Goal: Task Accomplishment & Management: Complete application form

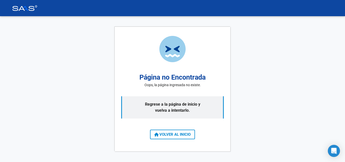
click at [167, 131] on button "VOLVER AL INICIO" at bounding box center [172, 134] width 45 height 10
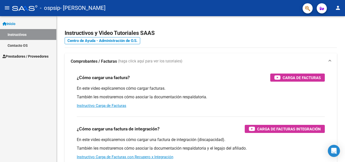
click at [22, 61] on link "Prestadores / Proveedores" at bounding box center [28, 56] width 56 height 11
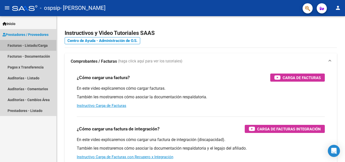
click at [37, 43] on link "Facturas - Listado/Carga" at bounding box center [28, 45] width 56 height 11
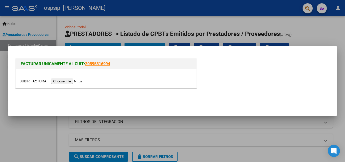
click at [73, 81] on input "file" at bounding box center [51, 80] width 64 height 5
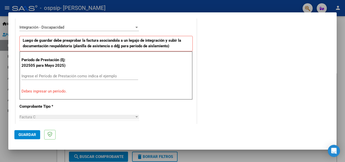
scroll to position [119, 0]
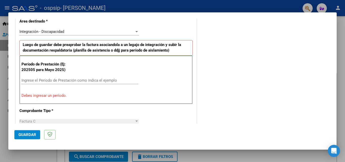
click at [96, 80] on input "Ingrese el Período de Prestación como indica el ejemplo" at bounding box center [79, 80] width 117 height 5
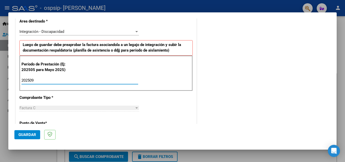
type input "202509"
click at [161, 108] on div "CUIT * 23-41691791-4 Ingresar CUIT ANALISIS PRESTADOR UNZUE [PERSON_NAME] Area …" at bounding box center [106, 152] width 181 height 380
click at [140, 108] on app-drop-down-list "Comprobante Tipo * Factura C Seleccionar Tipo" at bounding box center [80, 102] width 123 height 15
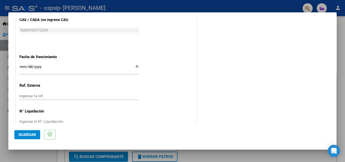
scroll to position [339, 0]
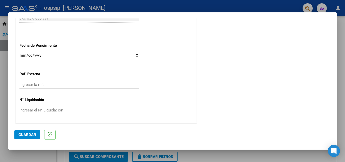
click at [135, 56] on input "Ingresar la fecha" at bounding box center [78, 57] width 119 height 8
click at [134, 53] on input "Ingresar la fecha" at bounding box center [78, 57] width 119 height 8
type input "[DATE]"
drag, startPoint x: 45, startPoint y: 76, endPoint x: 50, endPoint y: 76, distance: 5.0
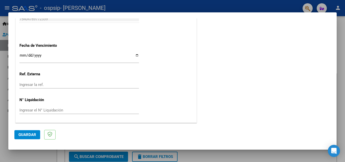
click at [45, 76] on p "Ref. Externa" at bounding box center [45, 74] width 52 height 6
click at [12, 145] on mat-dialog-container "COMPROBANTE VER COMPROBANTE El comprobante fue leído exitosamente. DATOS DEL CO…" at bounding box center [172, 80] width 328 height 137
click at [22, 133] on span "Guardar" at bounding box center [27, 134] width 18 height 5
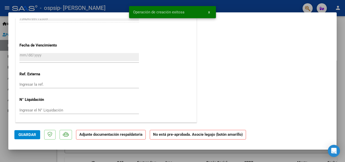
scroll to position [0, 0]
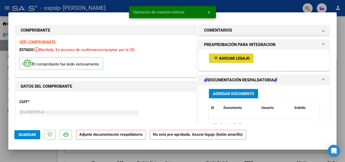
click at [232, 59] on span "Asociar Legajo" at bounding box center [234, 58] width 31 height 5
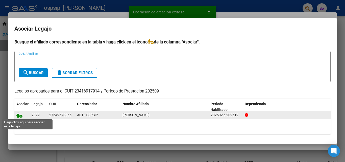
click at [21, 117] on icon at bounding box center [19, 115] width 6 height 6
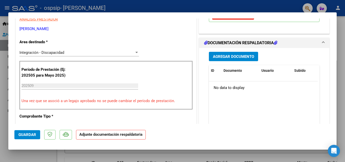
scroll to position [110, 0]
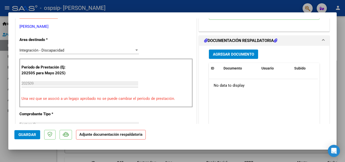
click at [233, 54] on span "Agregar Documento" at bounding box center [233, 54] width 41 height 5
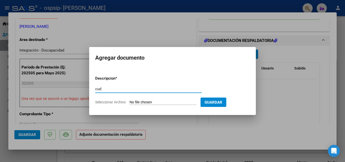
type input "cud"
click at [181, 100] on input "Seleccionar Archivo" at bounding box center [162, 102] width 67 height 5
type input "C:\fakepath\CUD [PERSON_NAME].pdf"
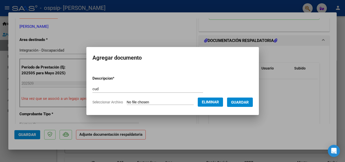
click at [244, 105] on button "Guardar" at bounding box center [240, 101] width 26 height 9
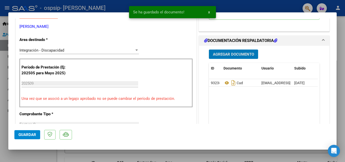
click at [229, 54] on span "Agregar Documento" at bounding box center [233, 54] width 41 height 5
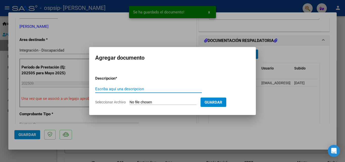
click at [151, 86] on div "Escriba aquí una descripcion" at bounding box center [148, 89] width 107 height 8
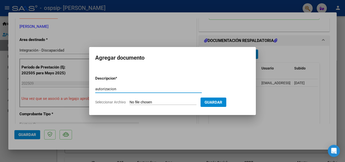
type input "autorizacion"
click at [163, 101] on input "Seleccionar Archivo" at bounding box center [162, 102] width 67 height 5
type input "C:\fakepath\[PERSON_NAME] OCUPACIONAL AUTORIZACION 2025 SEGUN RESOLUCION 360 22…"
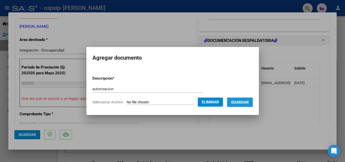
click at [240, 98] on button "Guardar" at bounding box center [240, 101] width 26 height 9
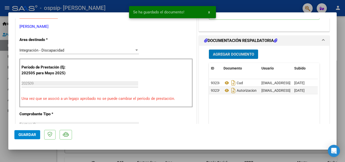
click at [242, 54] on span "Agregar Documento" at bounding box center [233, 54] width 41 height 5
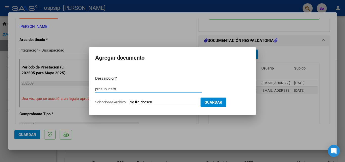
type input "presupuesto"
click at [181, 101] on input "Seleccionar Archivo" at bounding box center [162, 102] width 67 height 5
type input "C:\fakepath\PRESUPUESTO.pdf"
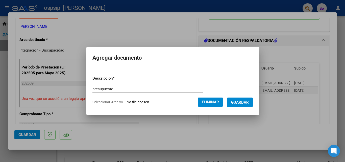
click at [248, 102] on span "Guardar" at bounding box center [240, 102] width 18 height 5
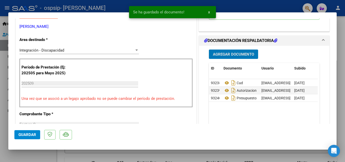
click at [233, 50] on button "Agregar Documento" at bounding box center [233, 53] width 49 height 9
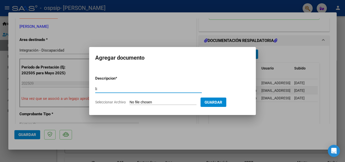
type input "l"
type input "informe"
click at [152, 98] on form "Descripcion * informe Escriba aquí una descripcion Seleccionar Archivo Guardar" at bounding box center [172, 90] width 154 height 37
click at [152, 100] on input "Seleccionar Archivo" at bounding box center [162, 102] width 67 height 5
type input "C:\fakepath\Informe evolutivo Vinculos- [PERSON_NAME] [DATE].docx"
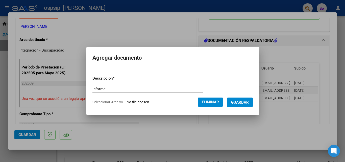
click at [244, 102] on span "Guardar" at bounding box center [240, 102] width 18 height 5
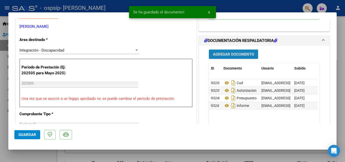
click at [229, 52] on span "Agregar Documento" at bounding box center [233, 54] width 41 height 5
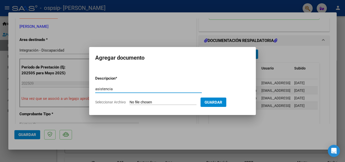
type input "asistencia"
click at [155, 99] on form "Descripcion * asistencia Escriba aquí una descripcion Seleccionar Archivo Guard…" at bounding box center [172, 90] width 154 height 37
click at [153, 102] on input "Seleccionar Archivo" at bounding box center [162, 102] width 67 height 5
type input "C:\fakepath\sep [PERSON_NAME].pdf"
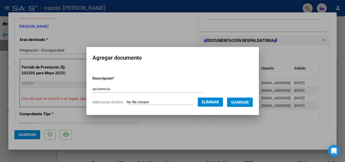
click at [249, 103] on span "Guardar" at bounding box center [240, 102] width 18 height 5
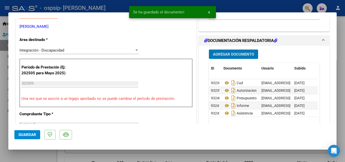
click at [23, 134] on span "Guardar" at bounding box center [27, 134] width 18 height 5
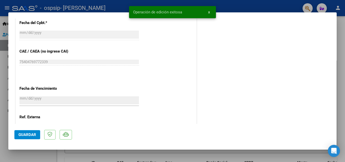
scroll to position [347, 0]
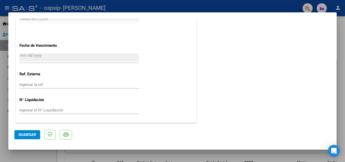
click at [1, 68] on div at bounding box center [172, 81] width 345 height 162
